Goal: Communication & Community: Connect with others

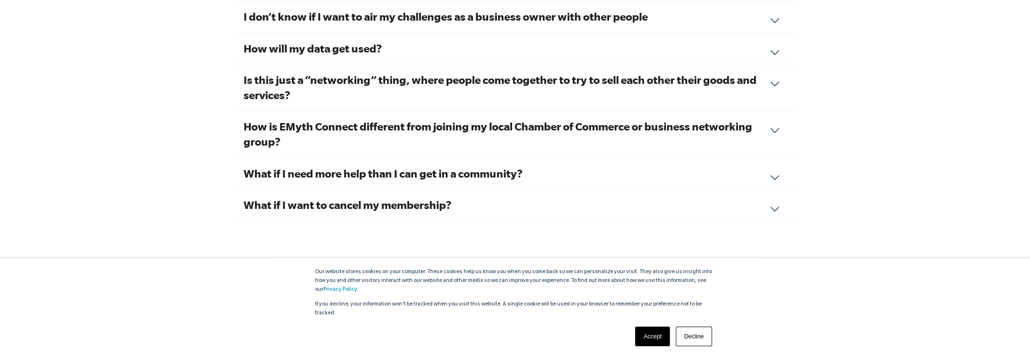
scroll to position [3306, 0]
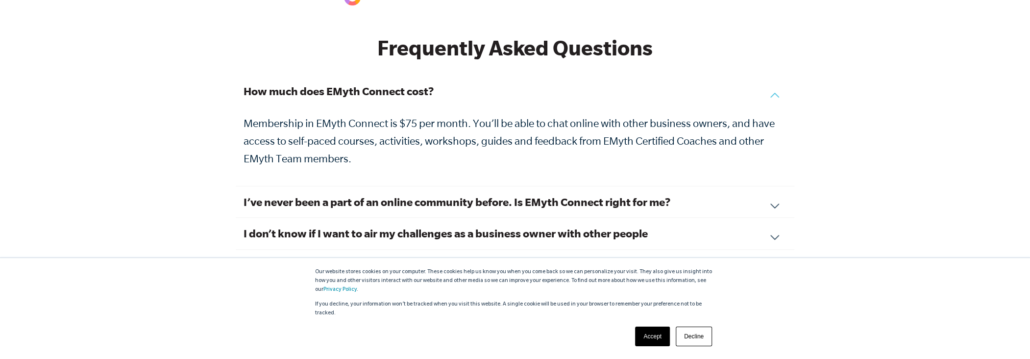
click at [646, 333] on link "Accept" at bounding box center [652, 336] width 35 height 20
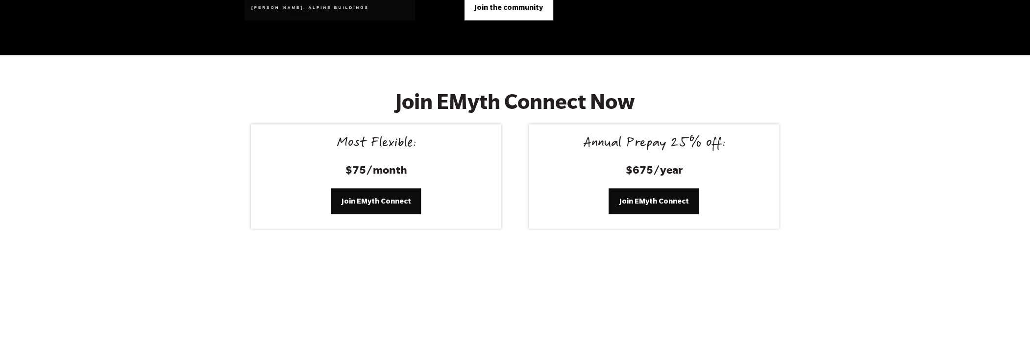
scroll to position [4010, 0]
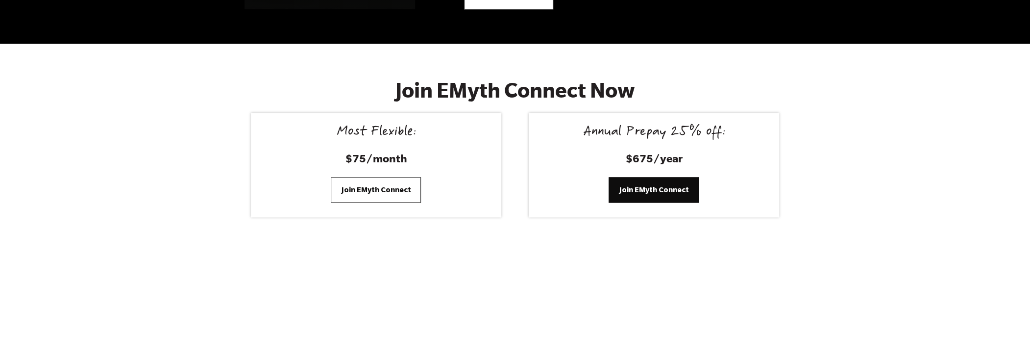
click at [386, 184] on span "Join EMyth Connect" at bounding box center [376, 189] width 70 height 11
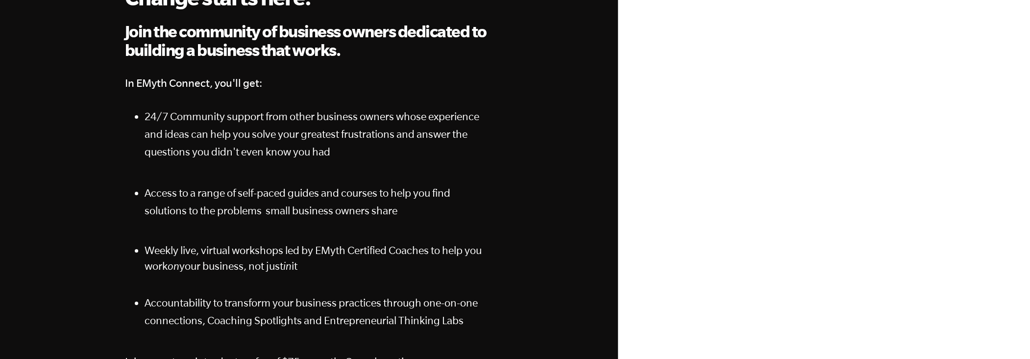
scroll to position [147, 0]
